Goal: Task Accomplishment & Management: Manage account settings

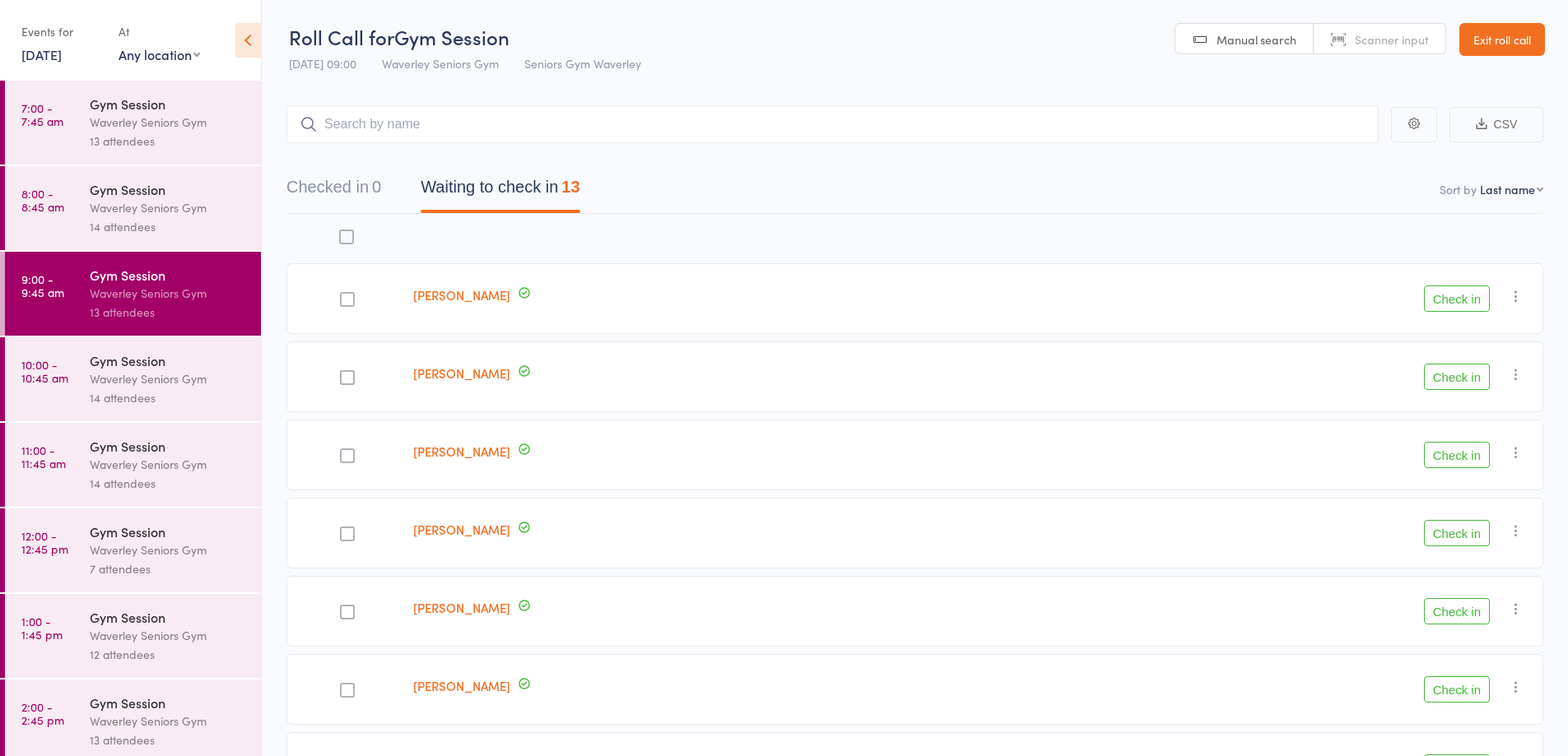
click at [1512, 41] on link "Exit roll call" at bounding box center [1503, 40] width 86 height 33
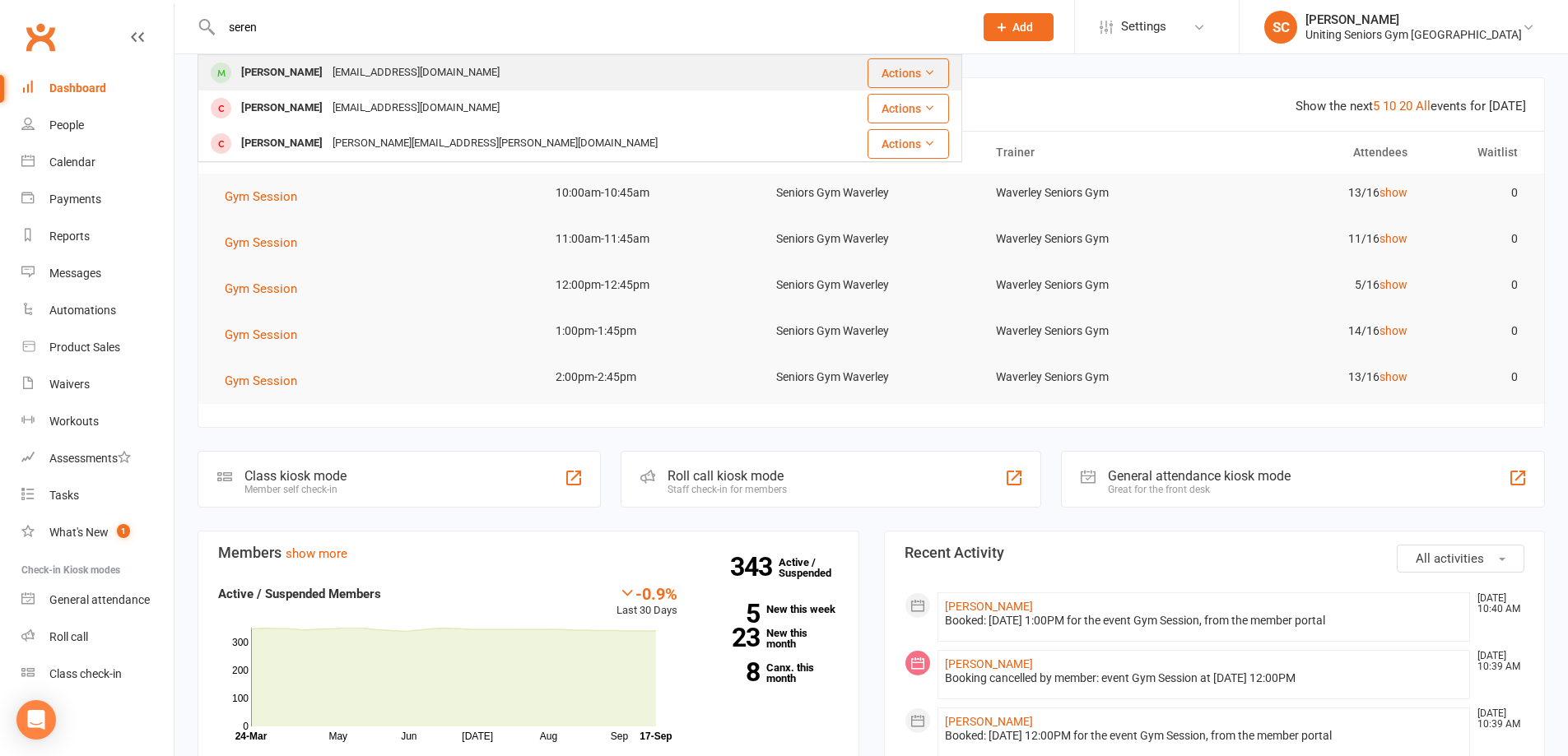
type input "seren"
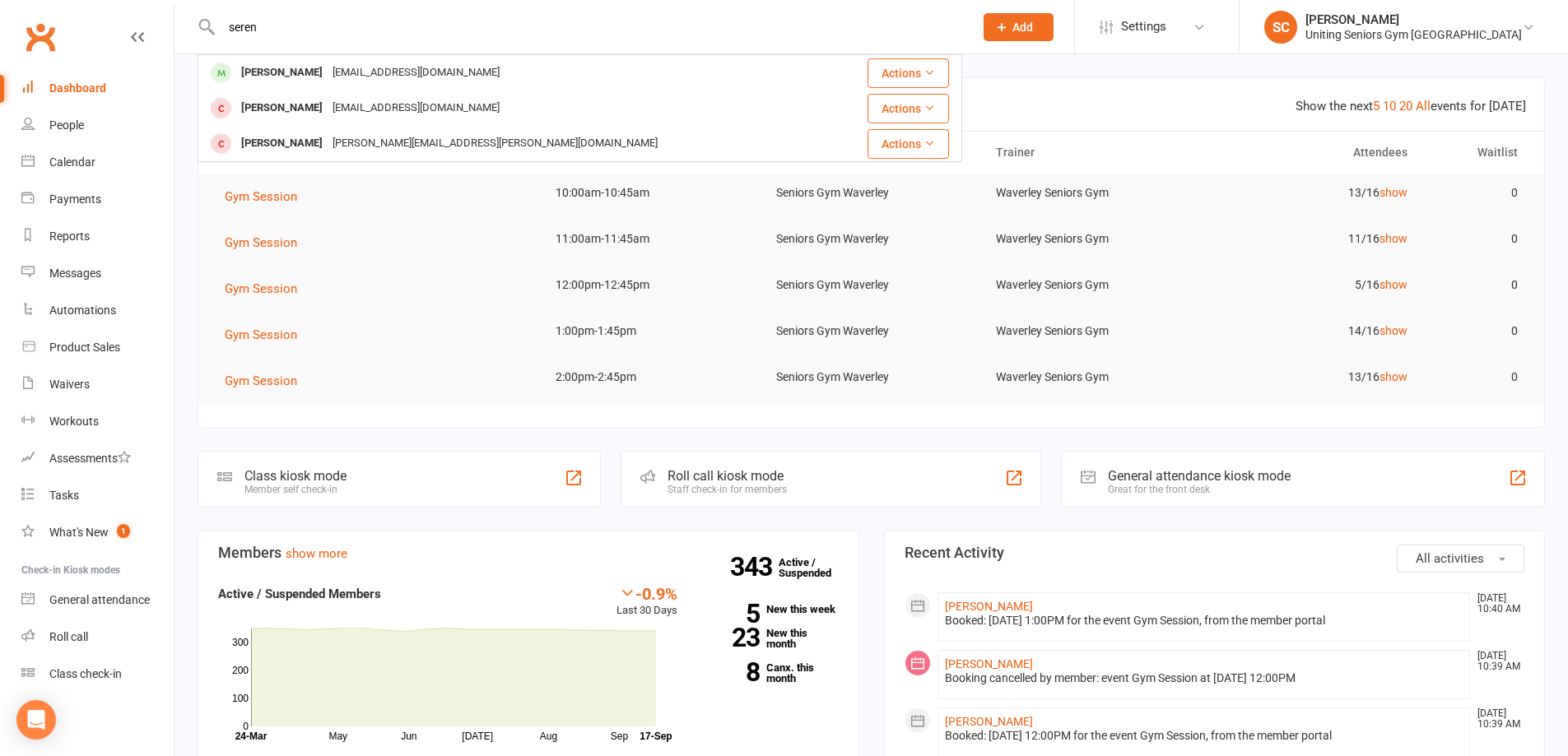
click at [418, 76] on div "[EMAIL_ADDRESS][DOMAIN_NAME]" at bounding box center [416, 73] width 177 height 24
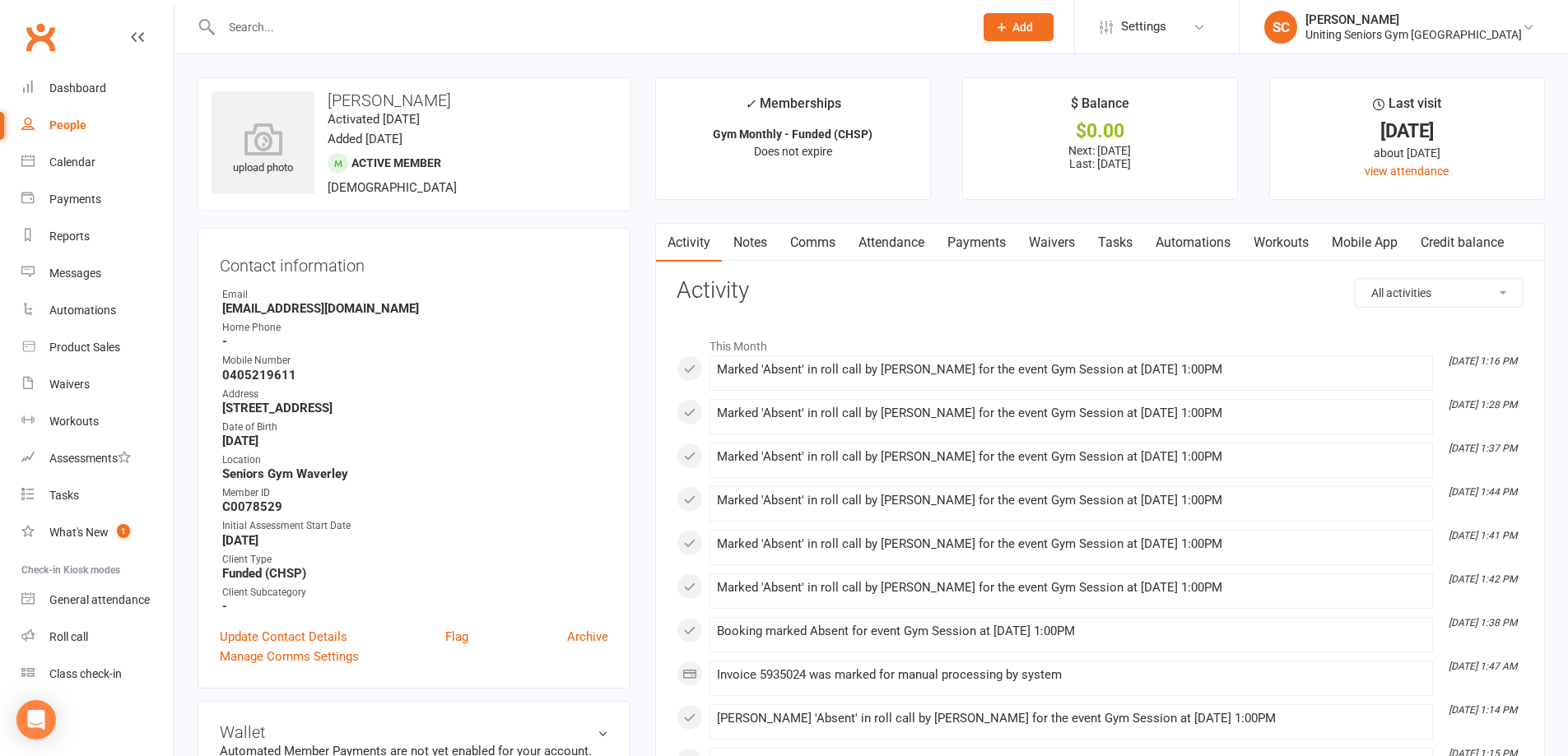
click at [886, 248] on link "Attendance" at bounding box center [891, 243] width 88 height 38
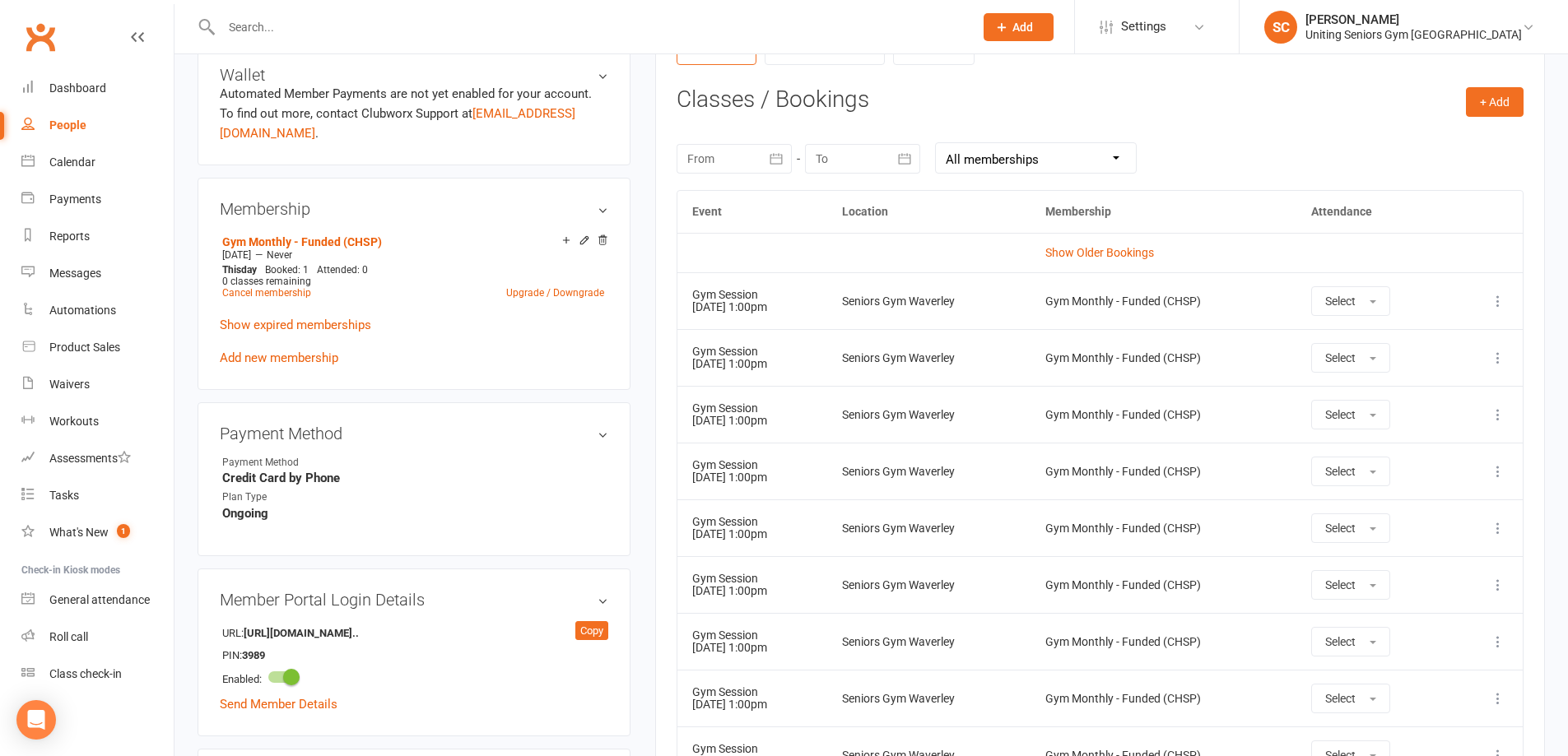
scroll to position [658, 0]
click at [1492, 301] on icon at bounding box center [1498, 300] width 16 height 16
click at [1469, 391] on link "Remove booking" at bounding box center [1425, 399] width 163 height 33
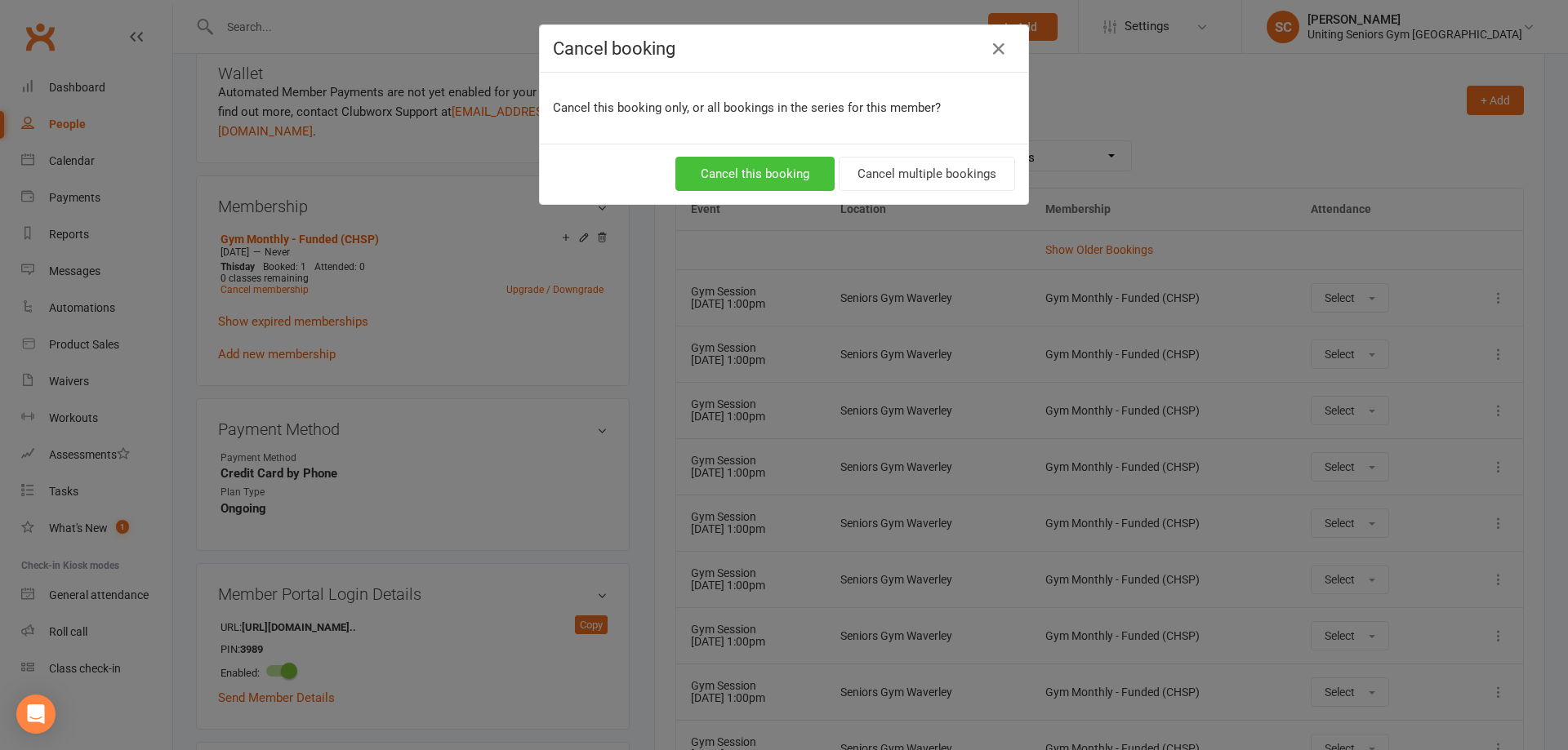
click at [756, 180] on button "Cancel this booking" at bounding box center [755, 174] width 159 height 34
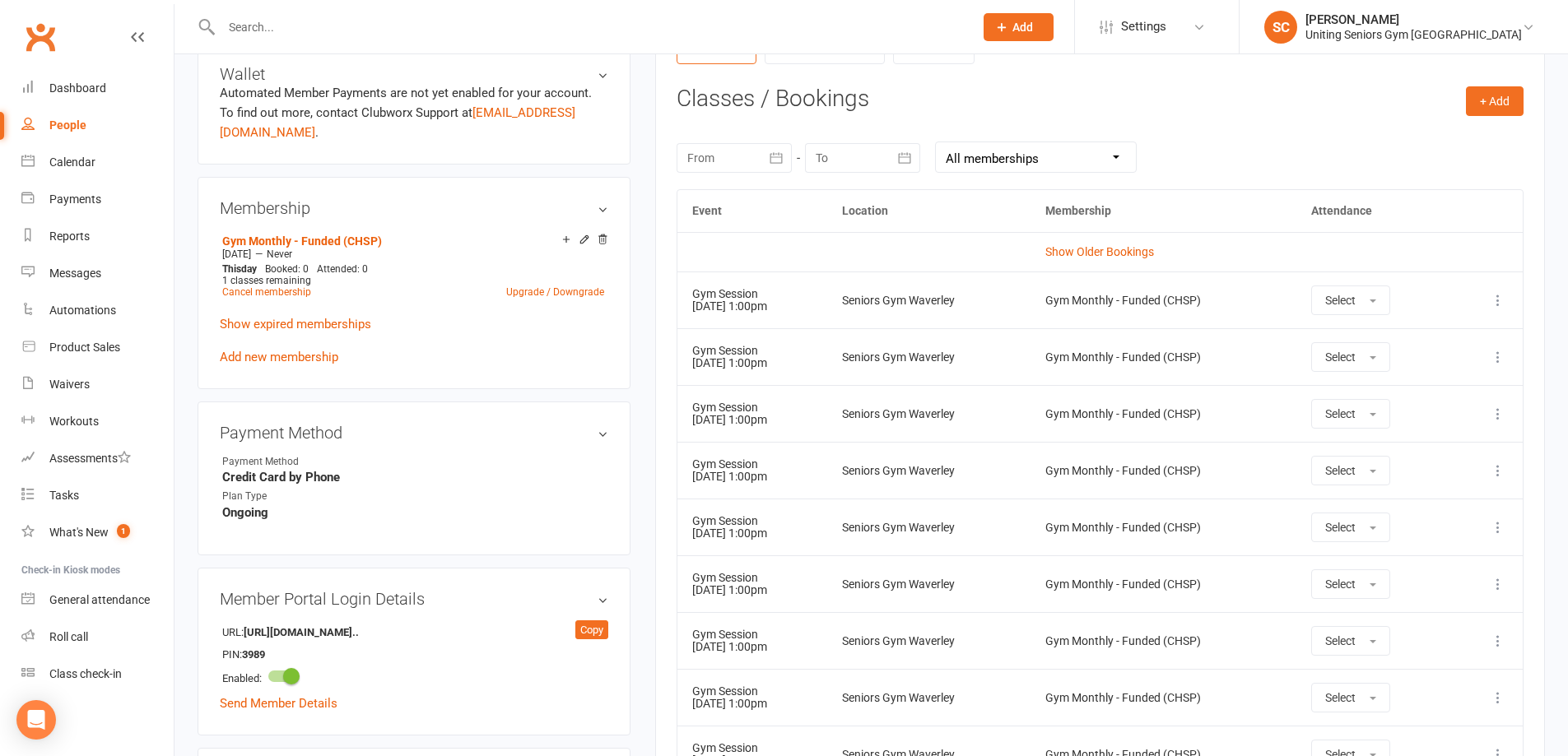
click at [1497, 298] on icon at bounding box center [1498, 300] width 16 height 16
click at [1460, 402] on link "Remove booking" at bounding box center [1425, 399] width 163 height 33
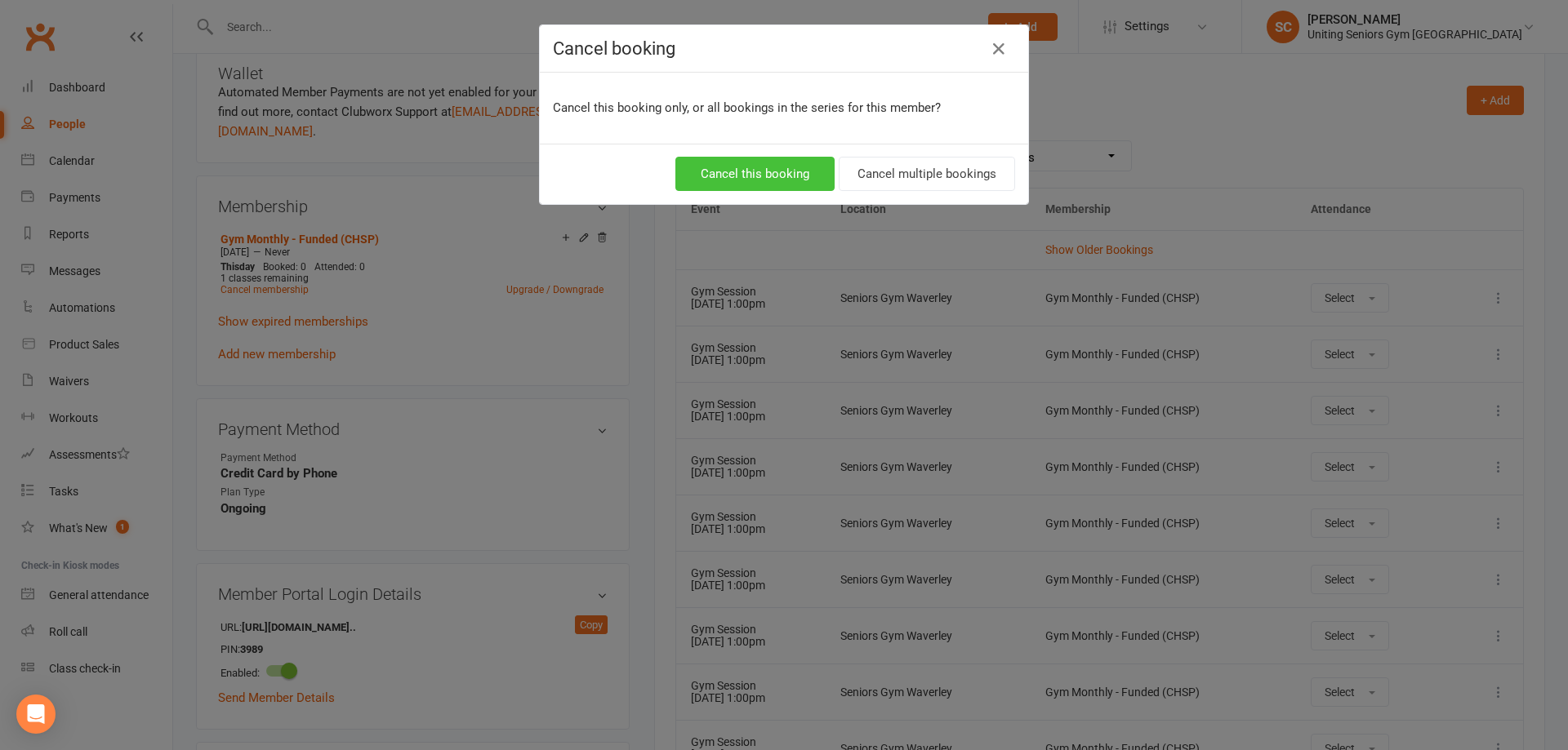
click at [774, 178] on button "Cancel this booking" at bounding box center [755, 174] width 159 height 34
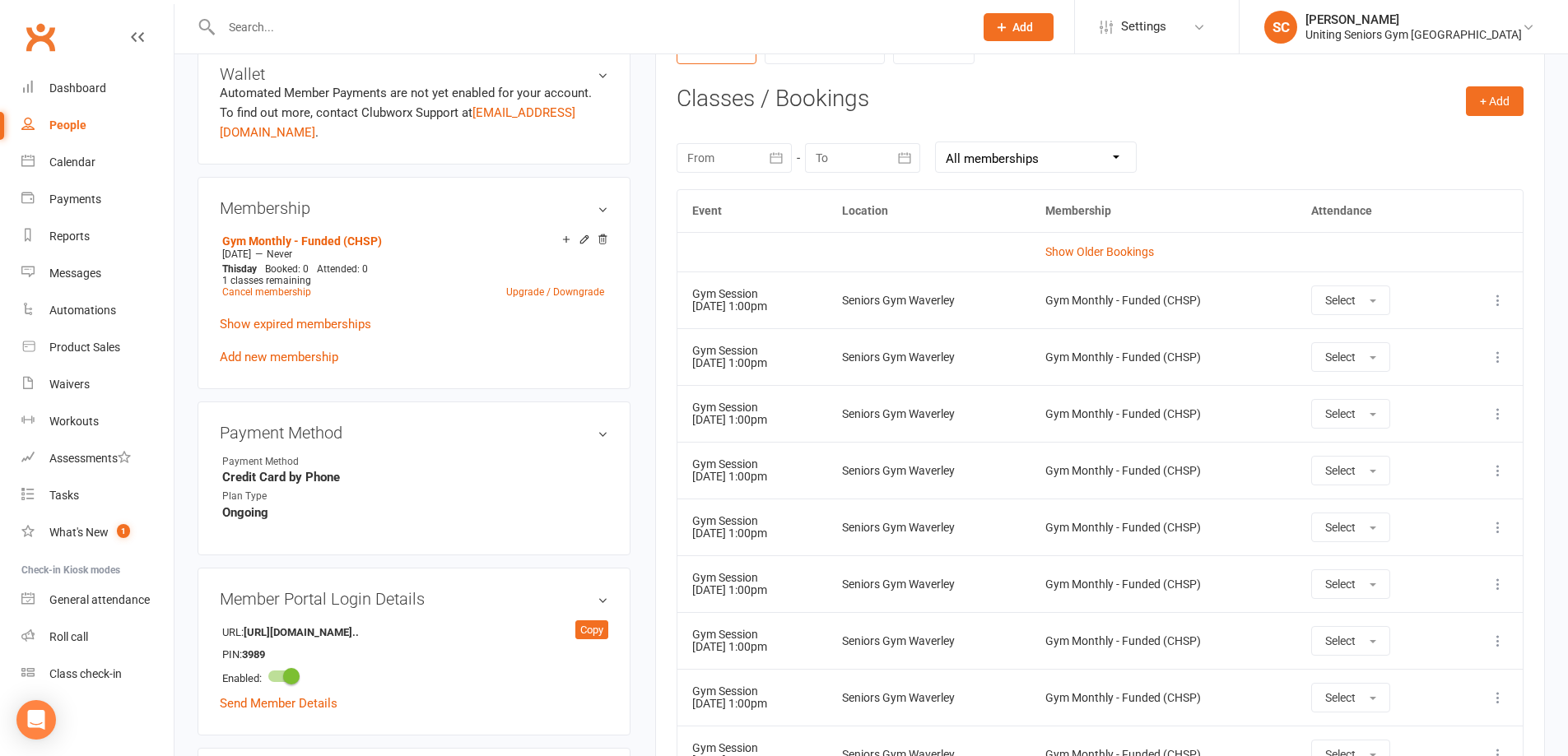
click at [400, 46] on div at bounding box center [580, 27] width 765 height 53
click at [394, 29] on input "text" at bounding box center [589, 27] width 746 height 23
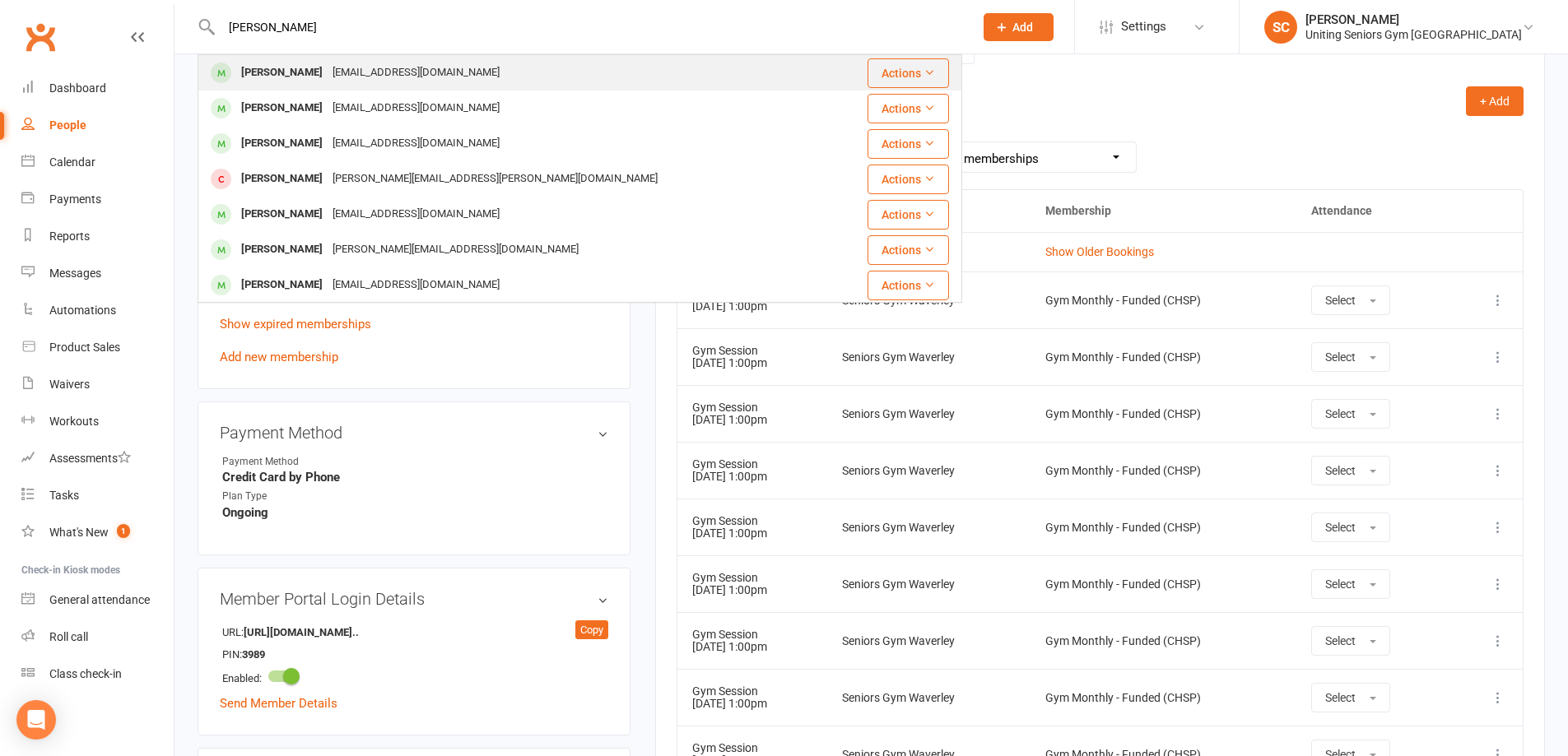
type input "[PERSON_NAME]"
click at [398, 64] on div "[EMAIL_ADDRESS][DOMAIN_NAME]" at bounding box center [416, 73] width 177 height 24
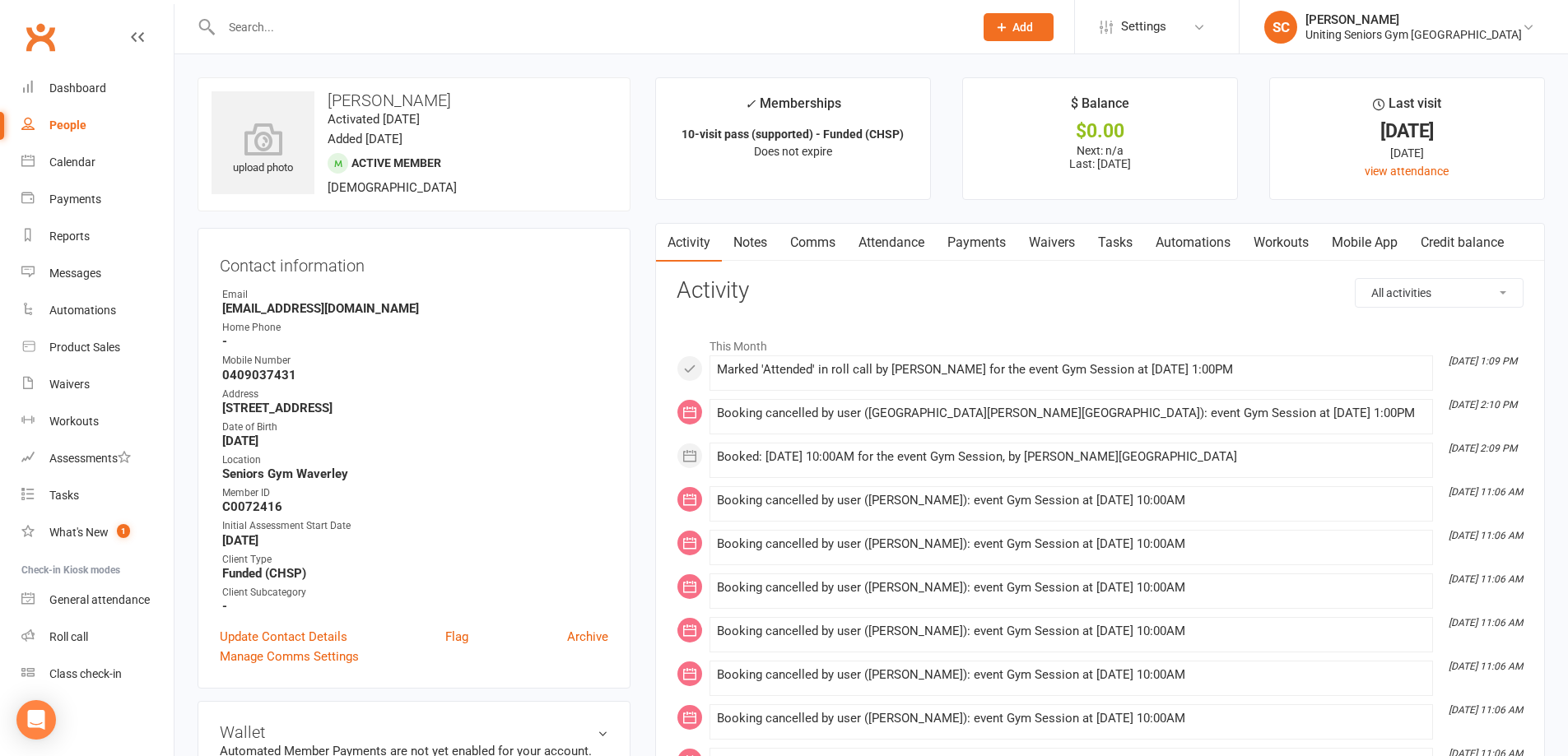
click at [906, 243] on link "Attendance" at bounding box center [891, 243] width 88 height 38
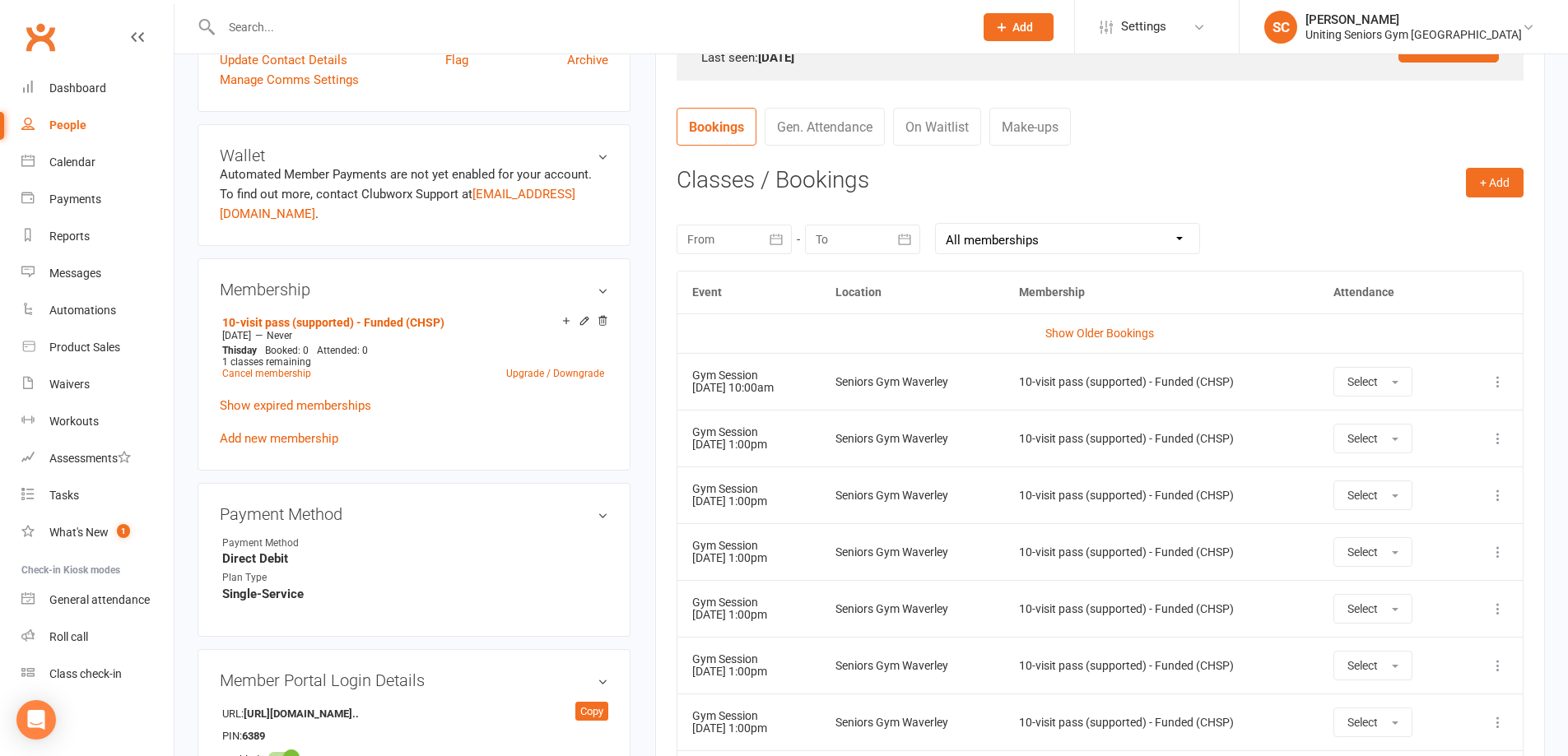
scroll to position [741, 0]
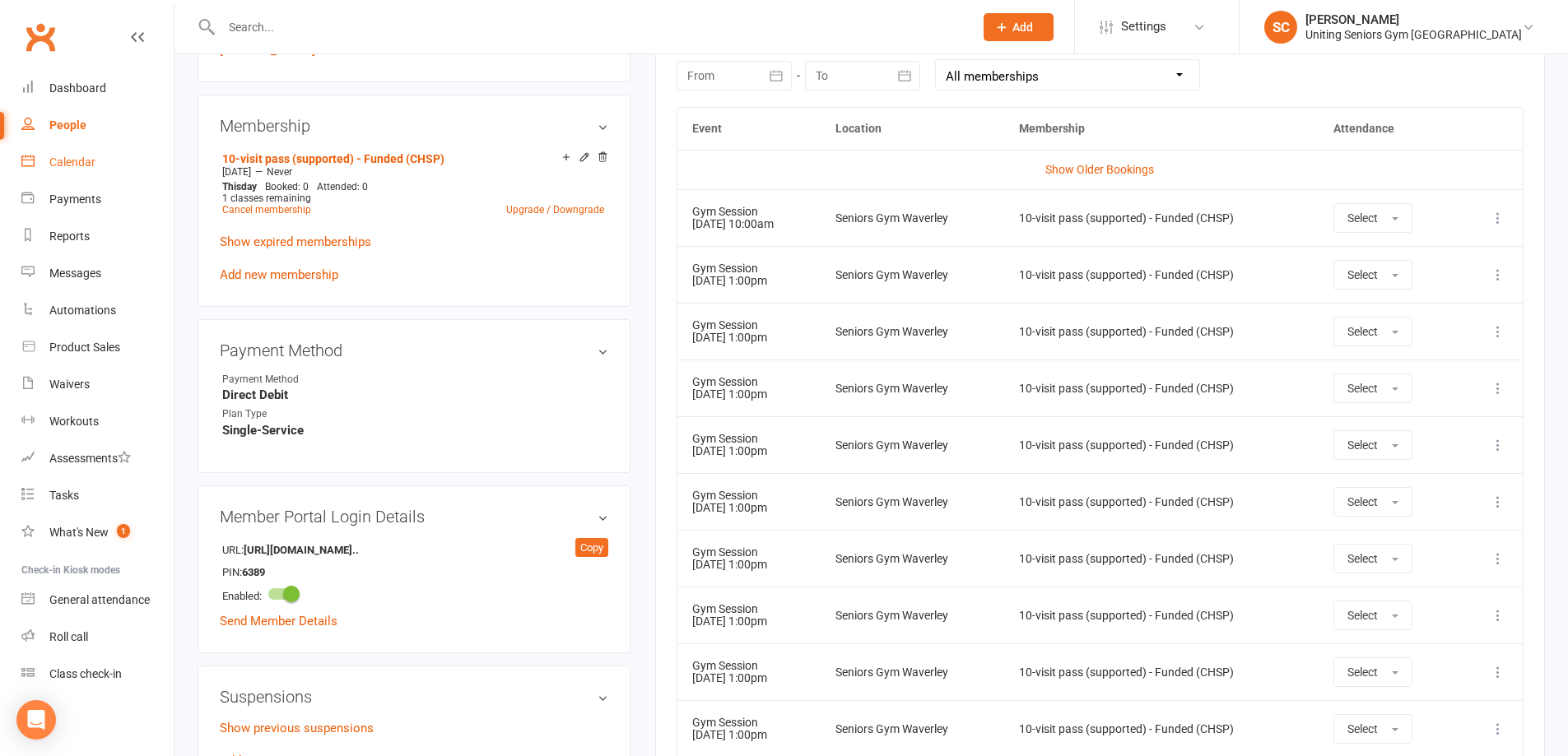
click at [63, 168] on div "Calendar" at bounding box center [72, 162] width 46 height 13
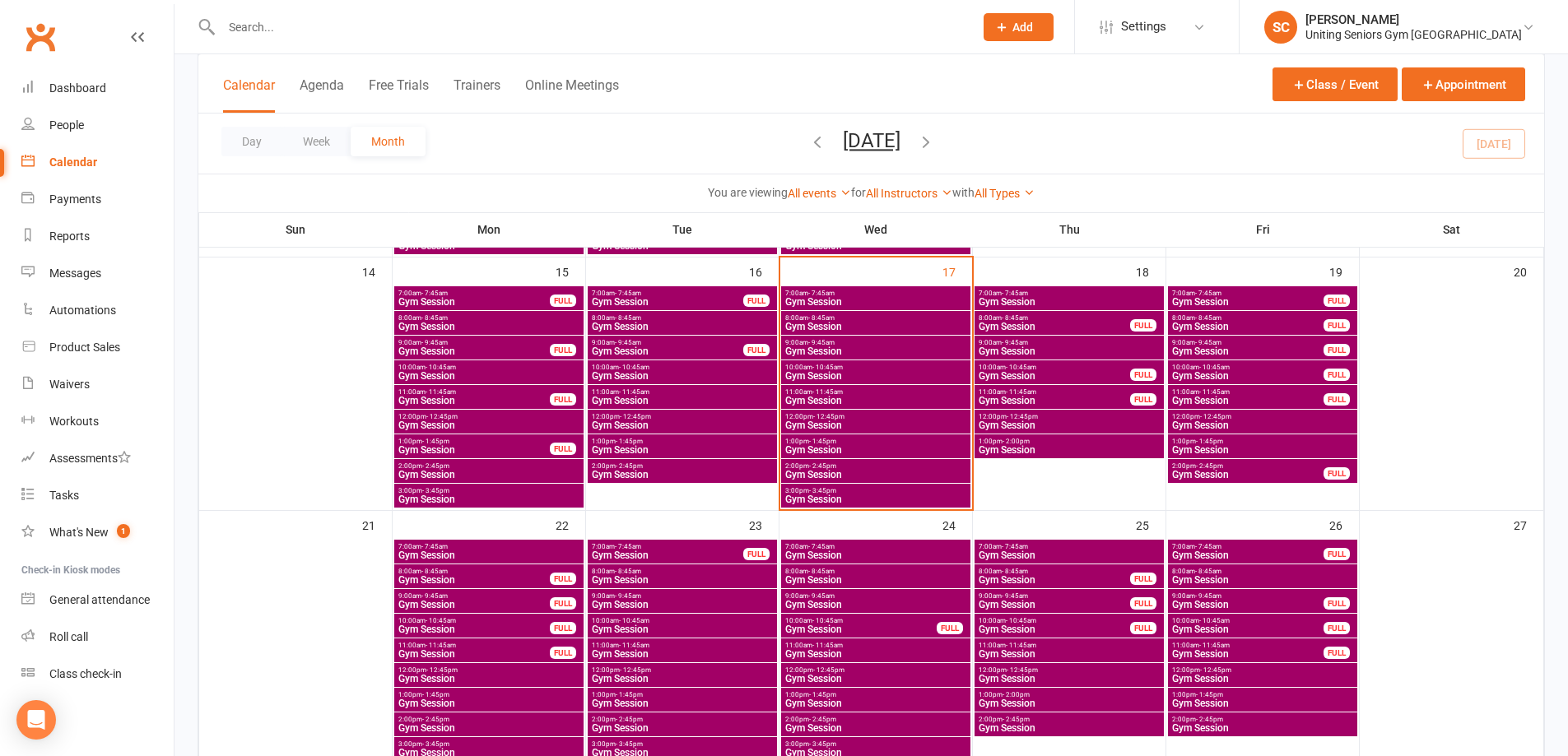
scroll to position [576, 0]
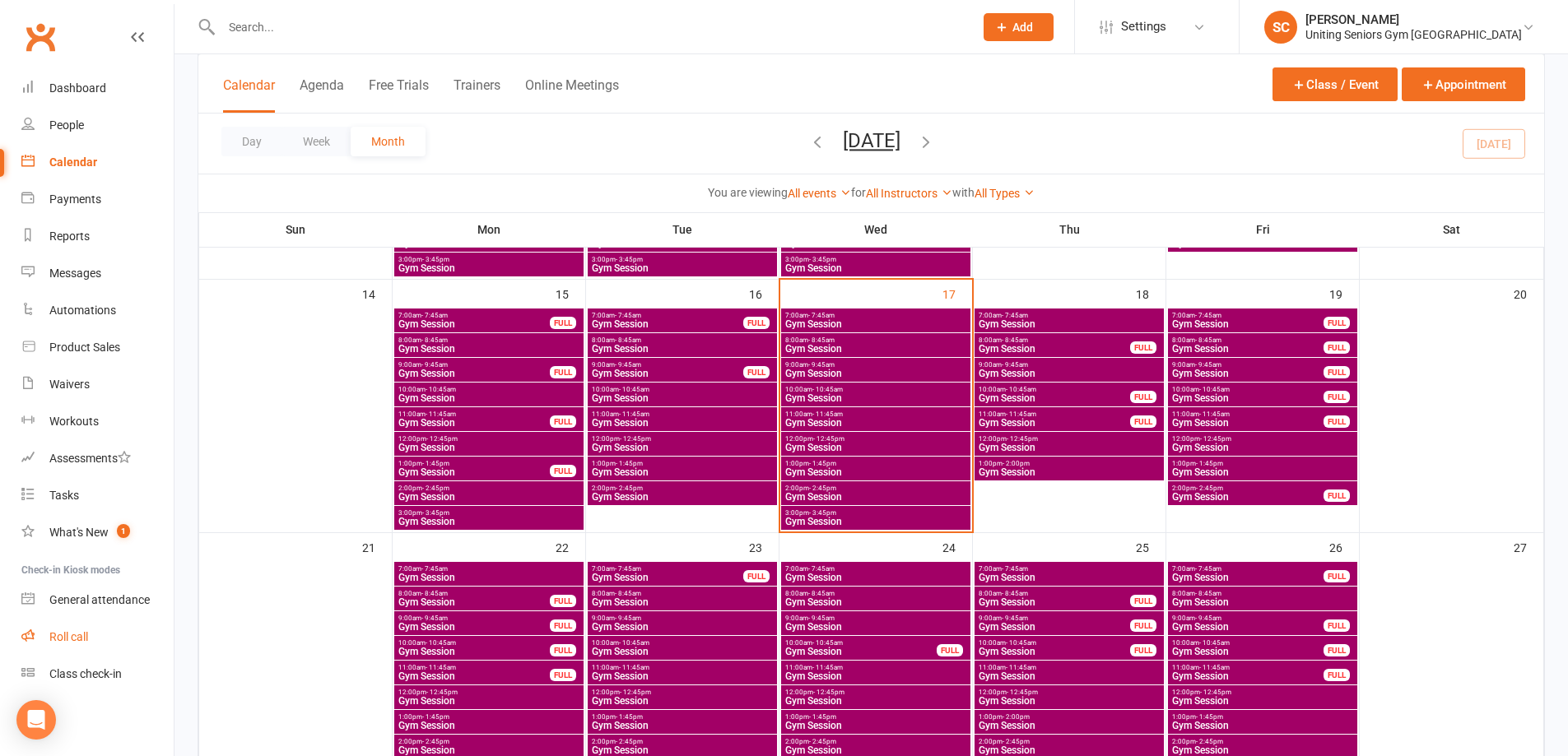
click at [85, 638] on div "Roll call" at bounding box center [68, 637] width 39 height 13
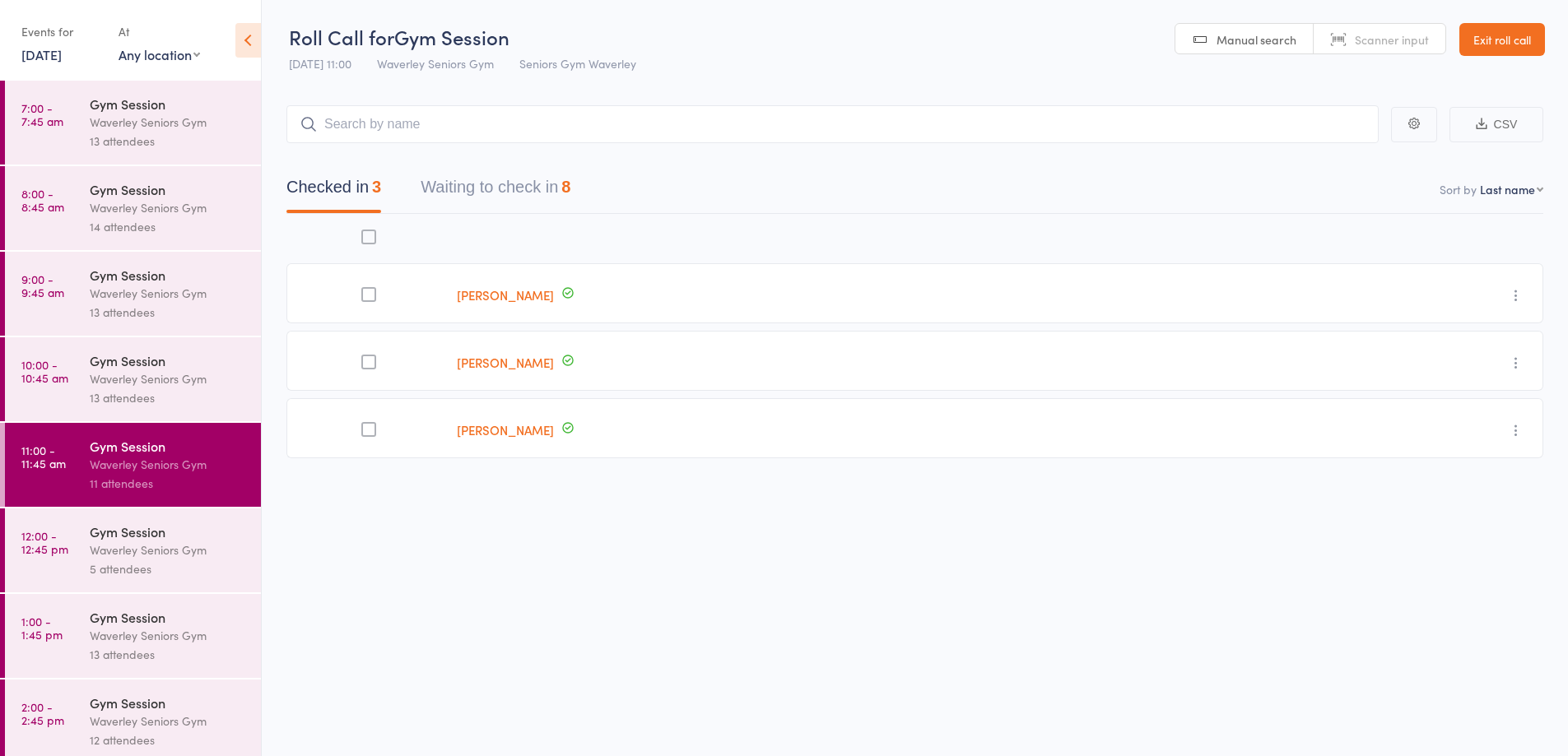
click at [505, 174] on button "Waiting to check in 8" at bounding box center [496, 191] width 149 height 44
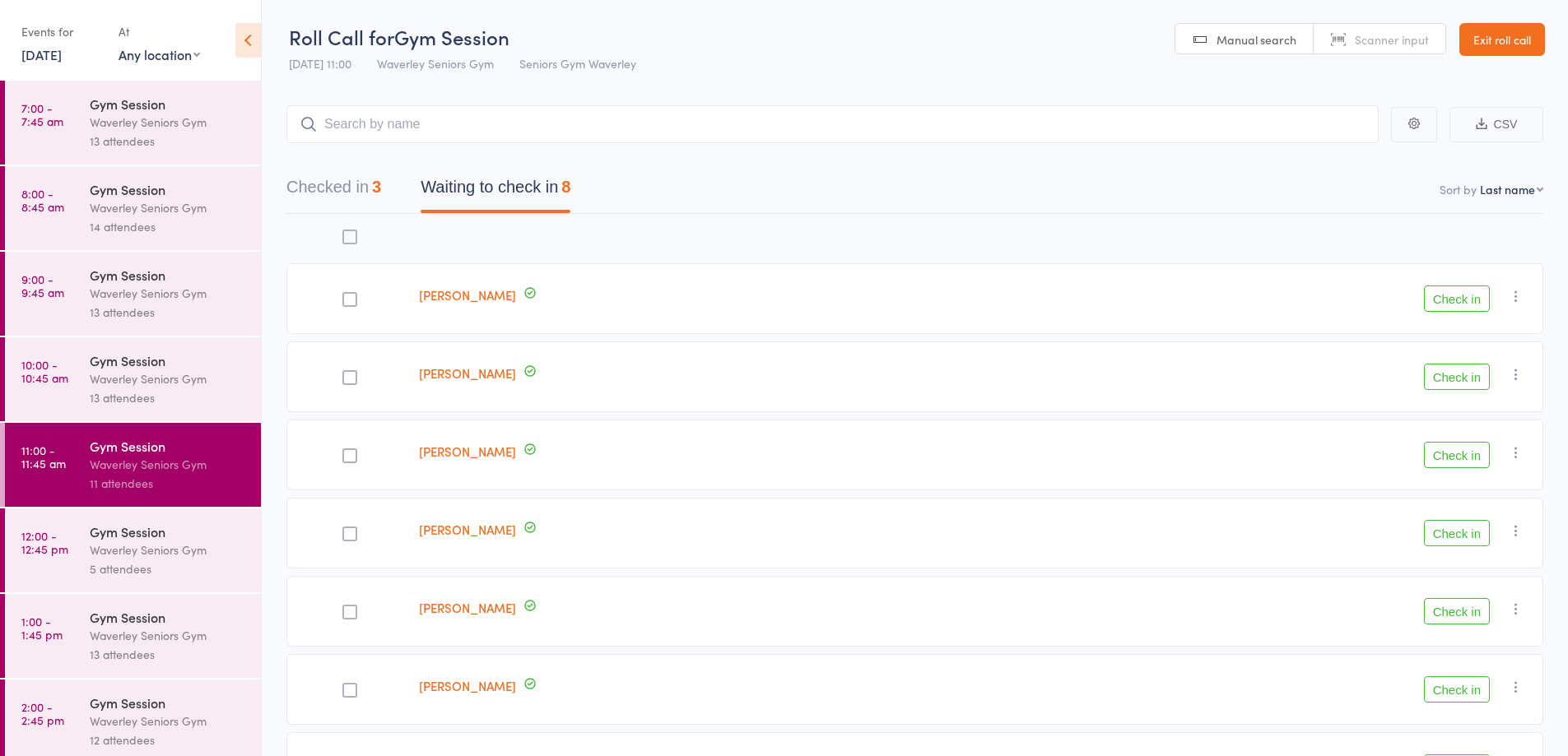
click at [1511, 375] on icon "button" at bounding box center [1516, 374] width 16 height 16
click at [1469, 519] on li "Remove" at bounding box center [1457, 517] width 136 height 22
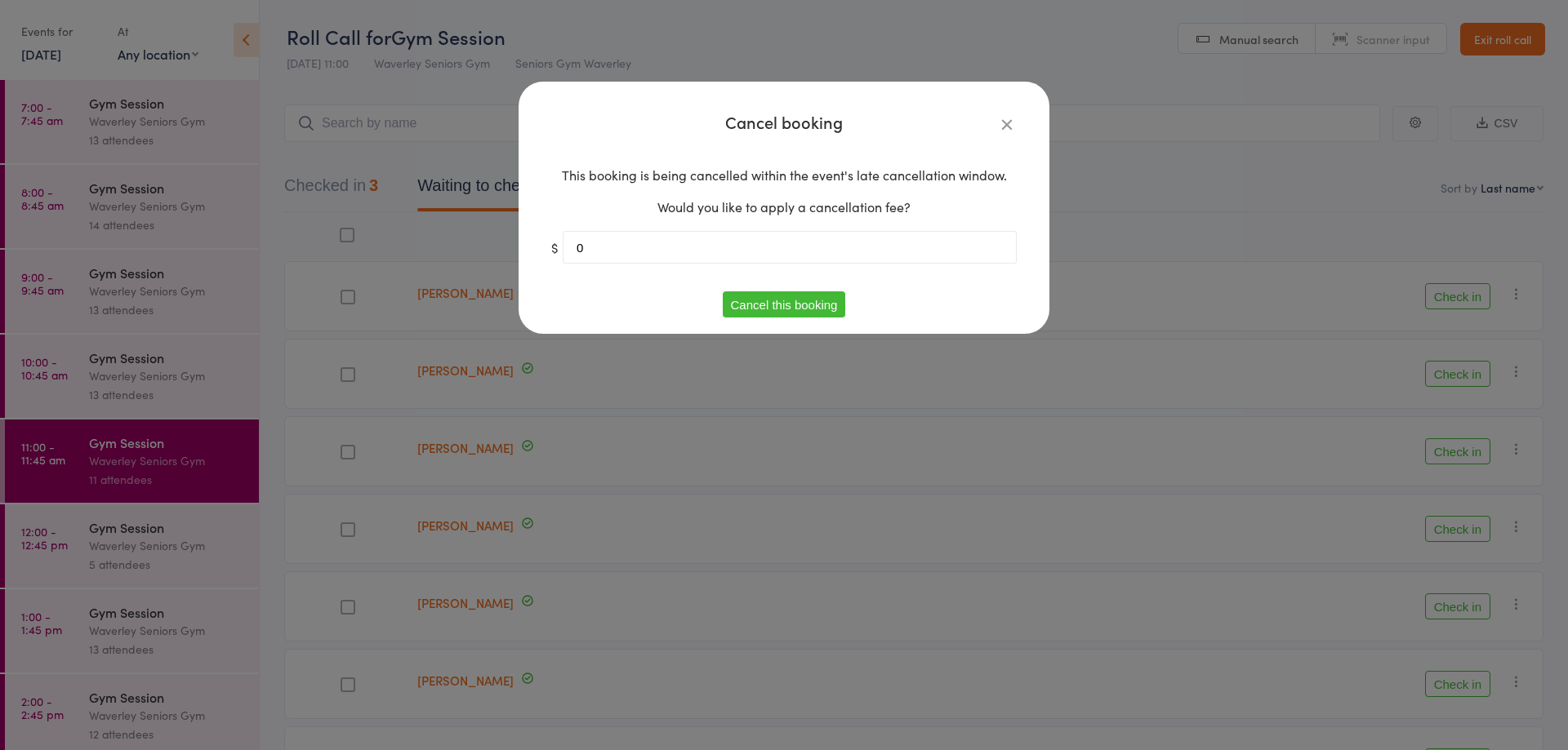
click at [825, 301] on button "Cancel this booking" at bounding box center [784, 304] width 124 height 26
